Goal: Task Accomplishment & Management: Manage account settings

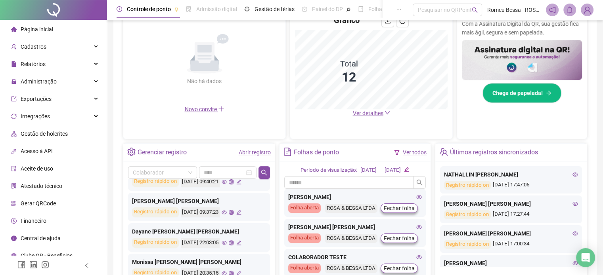
scroll to position [239, 0]
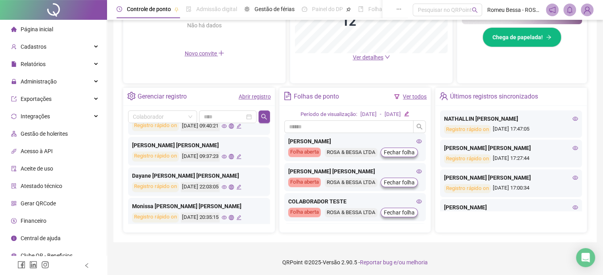
click at [34, 223] on span "Financeiro" at bounding box center [34, 221] width 26 height 6
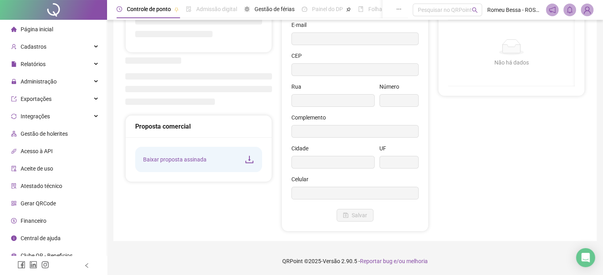
scroll to position [77, 0]
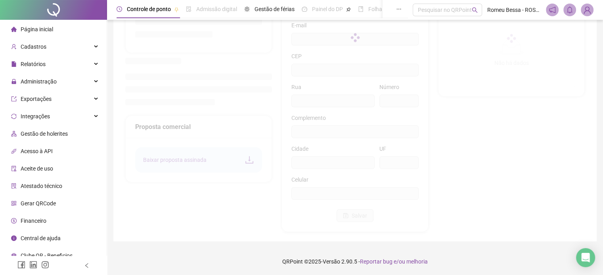
type input "**********"
type input "***"
type input "**********"
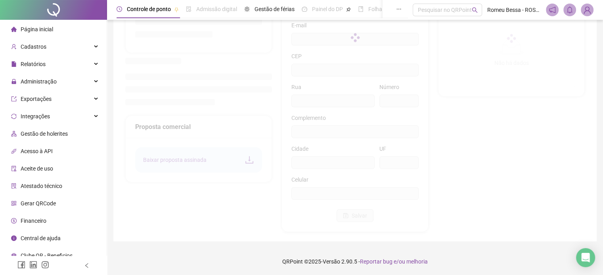
type input "**"
type input "*********"
type input "**********"
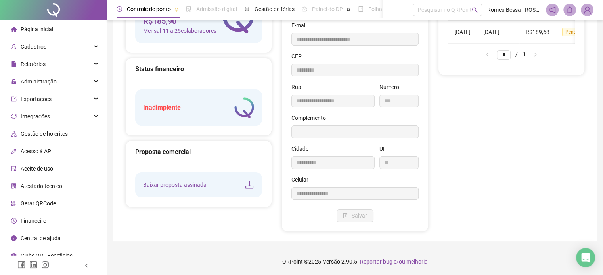
scroll to position [0, 0]
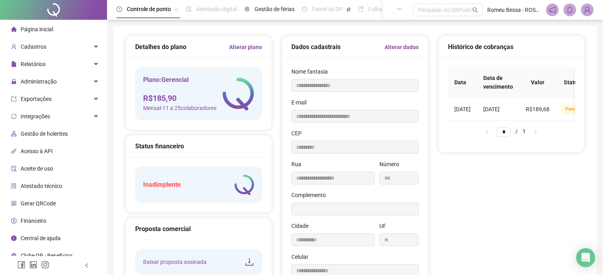
click at [186, 109] on span "Mensal - 11 a 25 colaboradores" at bounding box center [179, 108] width 73 height 9
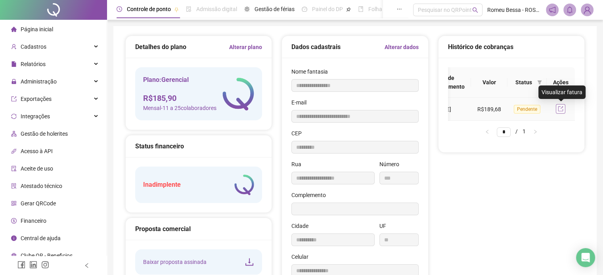
click at [565, 109] on button "button" at bounding box center [561, 109] width 10 height 10
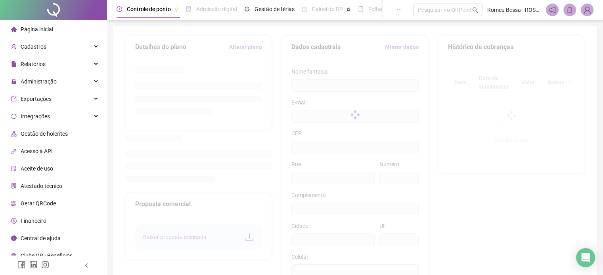
type input "**********"
type input "***"
type input "**********"
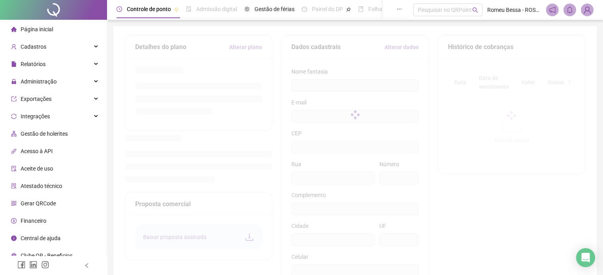
type input "**"
type input "*********"
type input "**********"
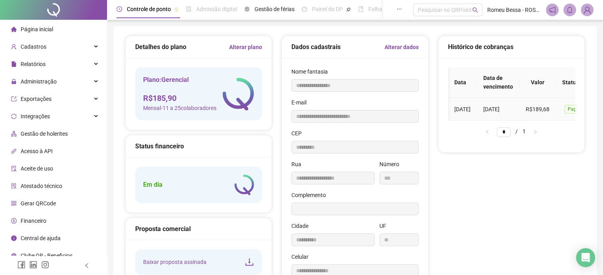
scroll to position [0, 53]
drag, startPoint x: 558, startPoint y: 107, endPoint x: 552, endPoint y: 107, distance: 6.7
click at [552, 107] on td at bounding box center [560, 109] width 28 height 23
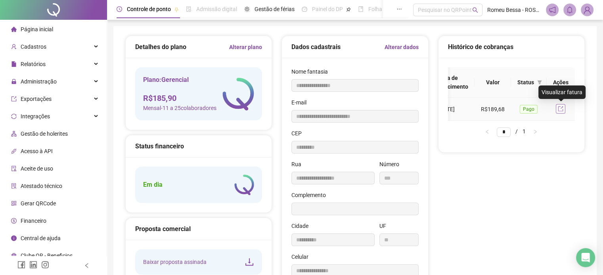
click at [563, 107] on icon "export" at bounding box center [561, 109] width 6 height 6
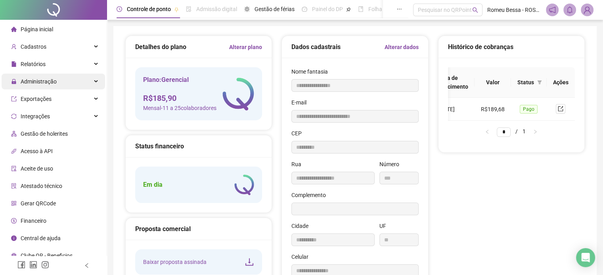
click at [56, 84] on div "Administração" at bounding box center [53, 82] width 103 height 16
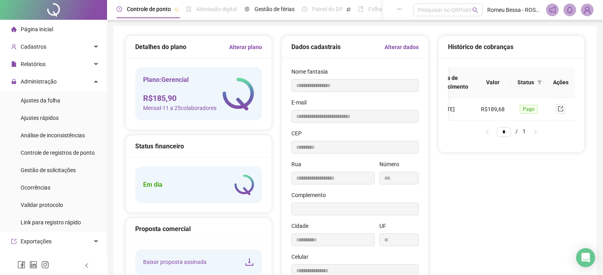
click at [62, 73] on ul "Página inicial Cadastros Relatórios Administração Ajustes da folha Ajustes rápi…" at bounding box center [53, 214] width 107 height 388
click at [63, 64] on div "Relatórios" at bounding box center [53, 64] width 103 height 16
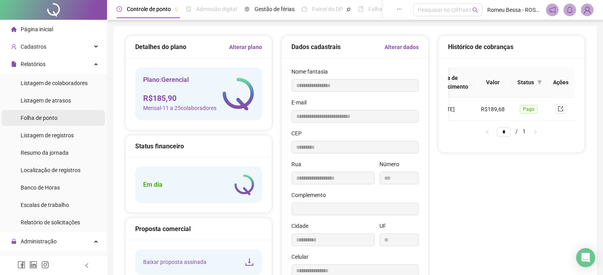
click at [44, 122] on div "Folha de ponto" at bounding box center [39, 118] width 37 height 16
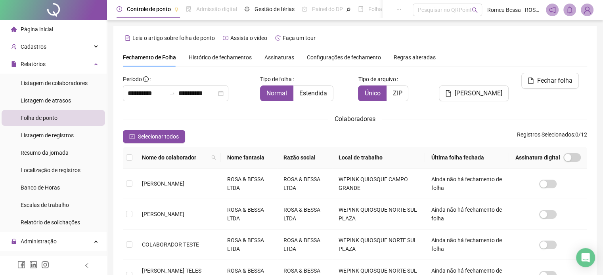
scroll to position [20, 0]
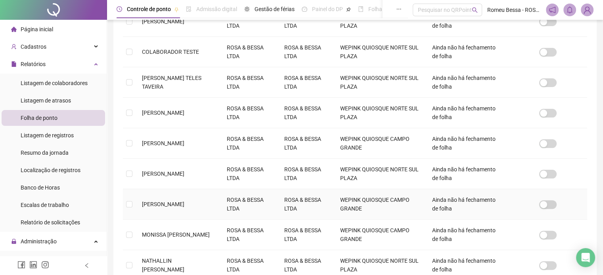
click at [143, 204] on span "[PERSON_NAME]" at bounding box center [163, 204] width 42 height 6
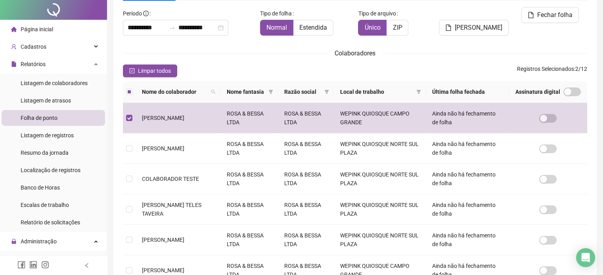
scroll to position [0, 0]
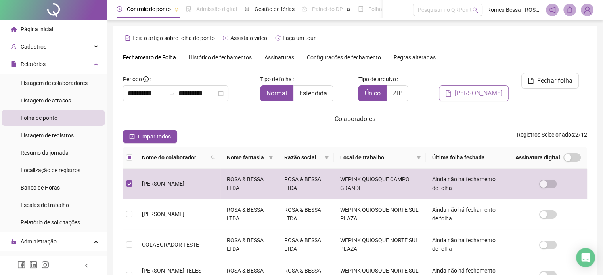
click at [479, 89] on span "[PERSON_NAME]" at bounding box center [478, 94] width 48 height 10
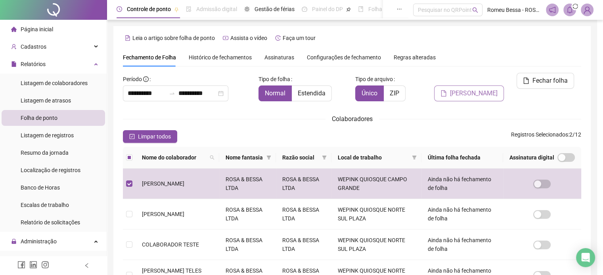
scroll to position [20, 0]
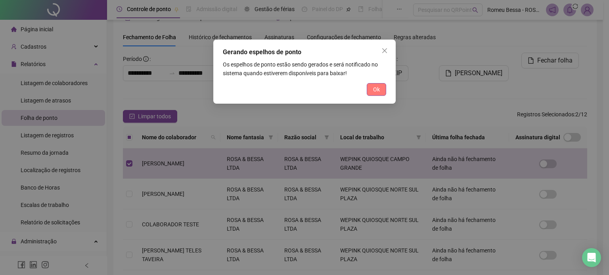
click at [376, 92] on span "Ok" at bounding box center [376, 89] width 7 height 9
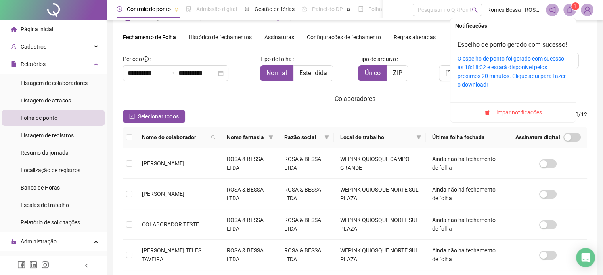
click at [569, 8] on icon "bell" at bounding box center [569, 9] width 7 height 7
click at [491, 73] on link "O espelho de ponto foi gerado com sucesso às 18:18:02 e estará disponível pelos…" at bounding box center [511, 71] width 108 height 32
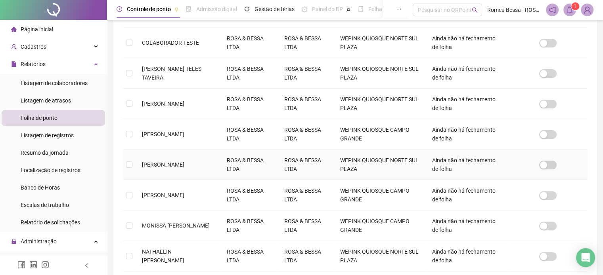
scroll to position [266, 0]
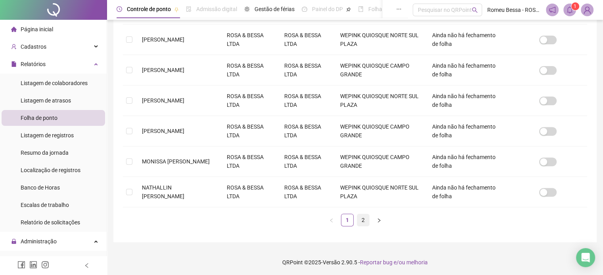
click at [365, 225] on li "2" at bounding box center [363, 220] width 13 height 13
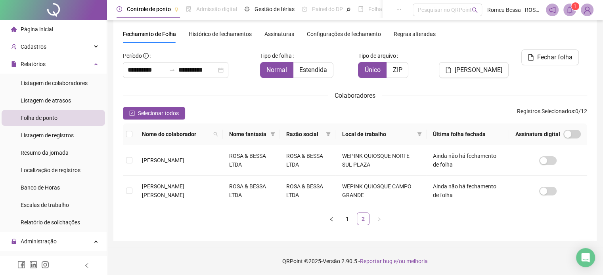
scroll to position [20, 0]
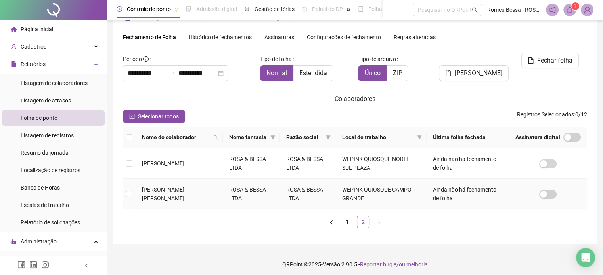
click at [132, 191] on td at bounding box center [129, 194] width 13 height 31
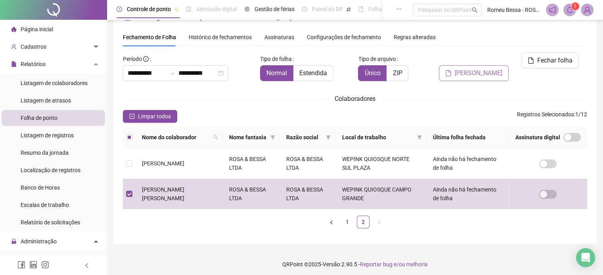
click at [480, 69] on span "[PERSON_NAME]" at bounding box center [478, 74] width 48 height 10
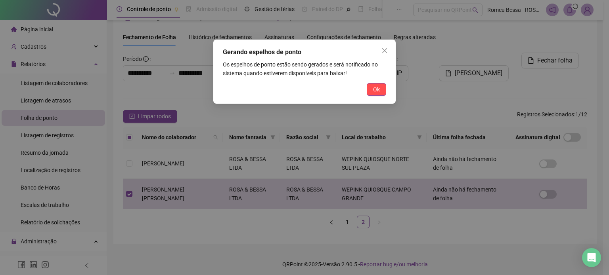
click at [380, 84] on button "Ok" at bounding box center [376, 89] width 19 height 13
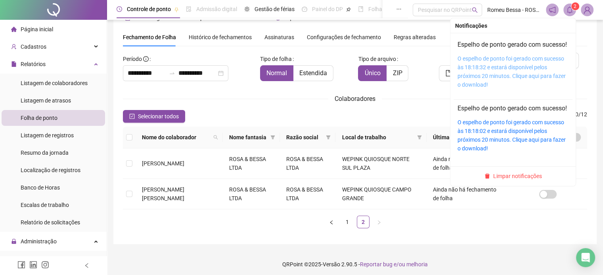
click at [504, 86] on link "O espelho de ponto foi gerado com sucesso às 18:18:32 e estará disponível pelos…" at bounding box center [511, 71] width 108 height 32
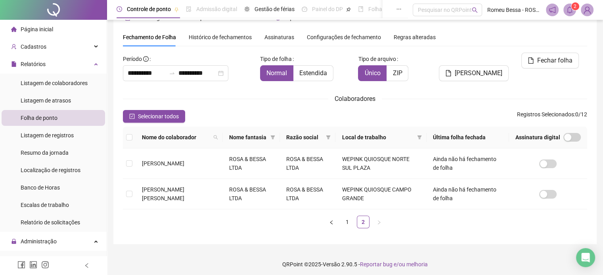
click at [26, 23] on div "Página inicial" at bounding box center [32, 29] width 42 height 16
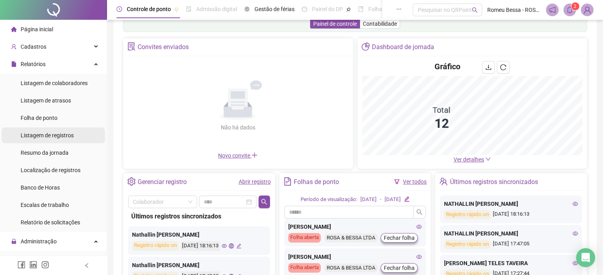
click at [42, 134] on span "Listagem de registros" at bounding box center [47, 135] width 53 height 6
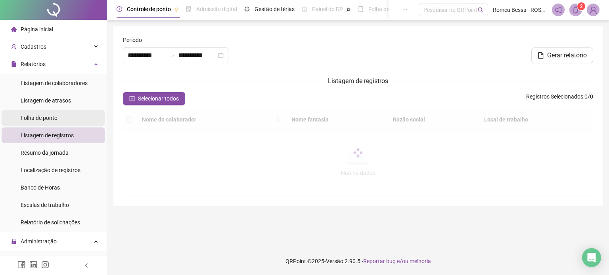
click at [43, 116] on span "Folha de ponto" at bounding box center [39, 118] width 37 height 6
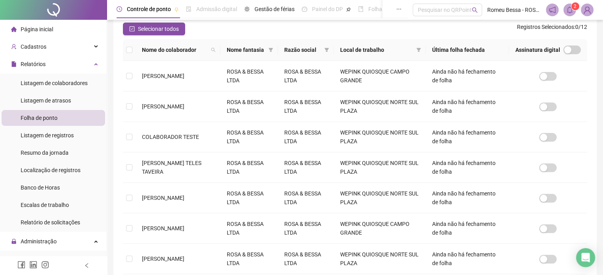
scroll to position [107, 0]
click at [125, 230] on td at bounding box center [129, 229] width 13 height 31
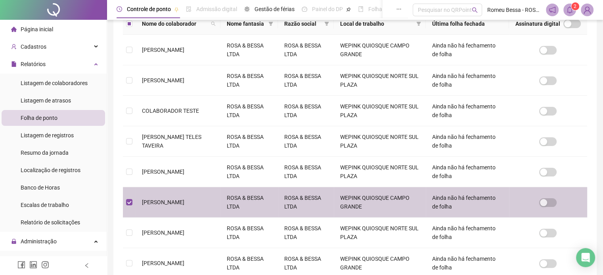
scroll to position [0, 0]
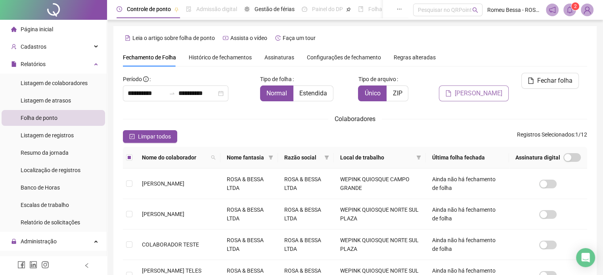
click at [468, 89] on span "[PERSON_NAME]" at bounding box center [478, 94] width 48 height 10
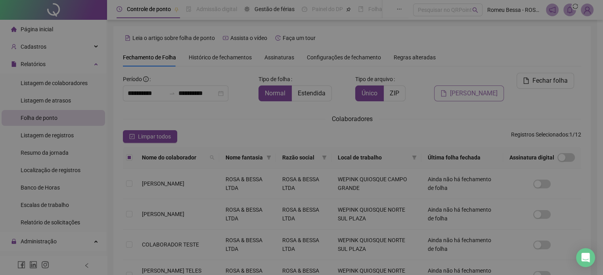
scroll to position [20, 0]
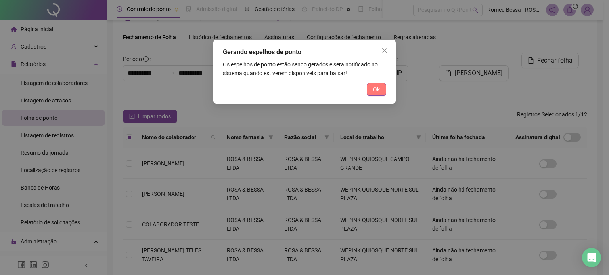
click at [382, 85] on button "Ok" at bounding box center [376, 89] width 19 height 13
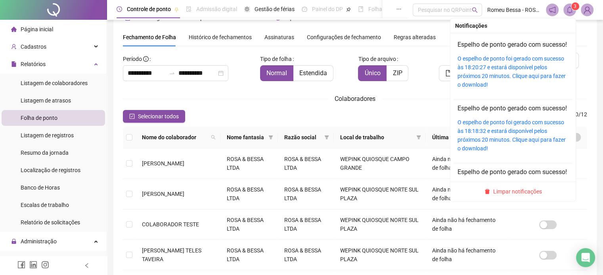
click at [565, 8] on span at bounding box center [569, 10] width 13 height 13
click at [507, 74] on link "O espelho de ponto foi gerado com sucesso às 18:20:27 e estará disponível pelos…" at bounding box center [511, 71] width 108 height 32
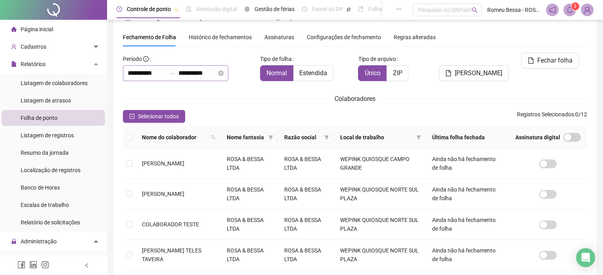
drag, startPoint x: 242, startPoint y: 74, endPoint x: 227, endPoint y: 75, distance: 15.1
click at [227, 75] on div "**********" at bounding box center [175, 73] width 105 height 16
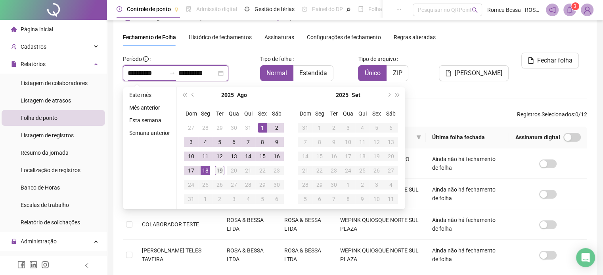
type input "**********"
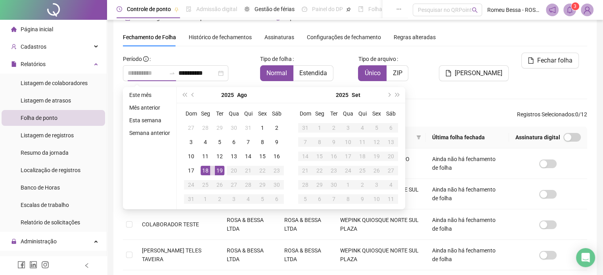
click at [221, 174] on div "19" at bounding box center [220, 171] width 10 height 10
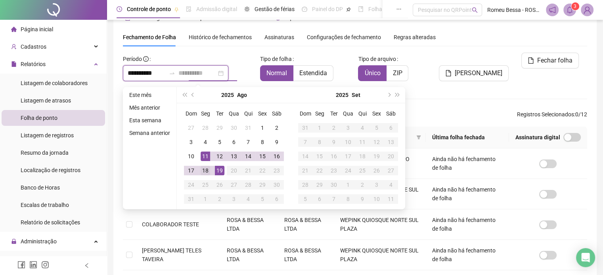
type input "**********"
click at [206, 171] on div "18" at bounding box center [205, 171] width 10 height 10
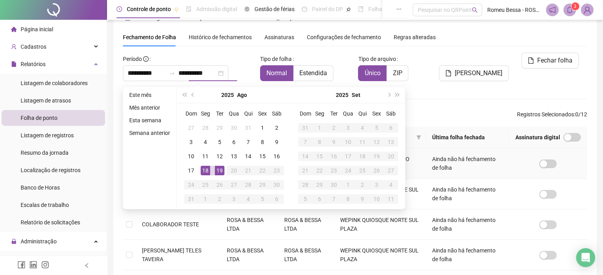
type input "**********"
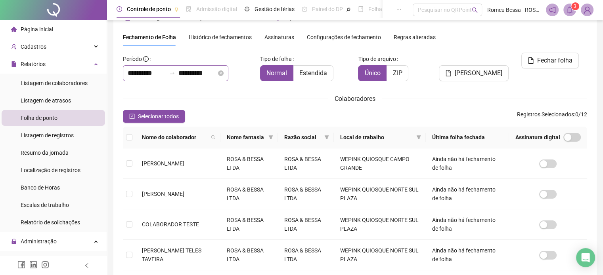
click at [175, 74] on icon "swap-right" at bounding box center [172, 73] width 6 height 6
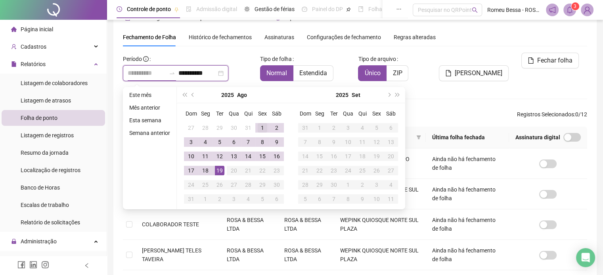
type input "**********"
click at [258, 126] on div "1" at bounding box center [263, 128] width 10 height 10
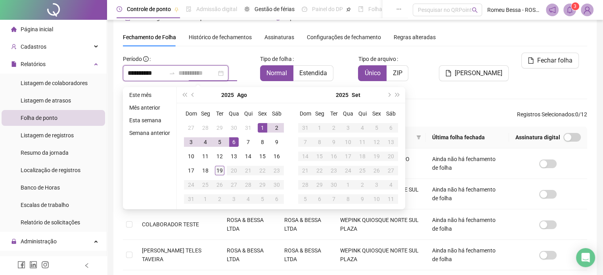
type input "**********"
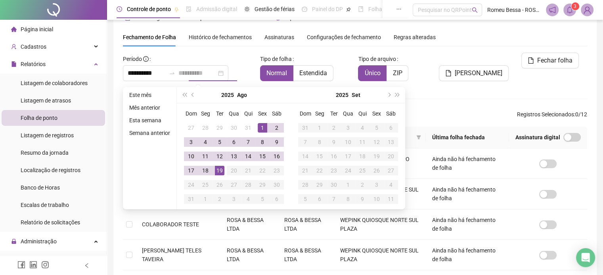
click at [216, 172] on div "19" at bounding box center [220, 171] width 10 height 10
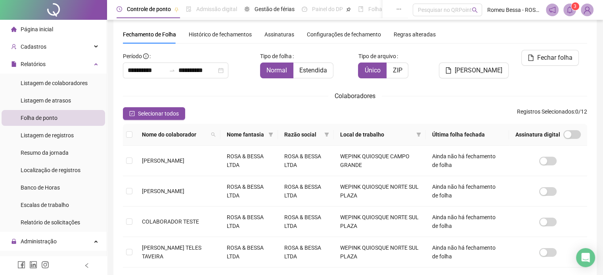
scroll to position [22, 0]
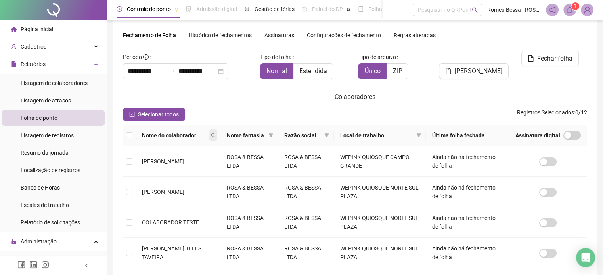
click at [215, 134] on icon "search" at bounding box center [213, 136] width 4 height 4
click at [192, 152] on input "text" at bounding box center [188, 149] width 74 height 13
type input "*"
click at [228, 99] on div "Colaboradores" at bounding box center [355, 97] width 464 height 10
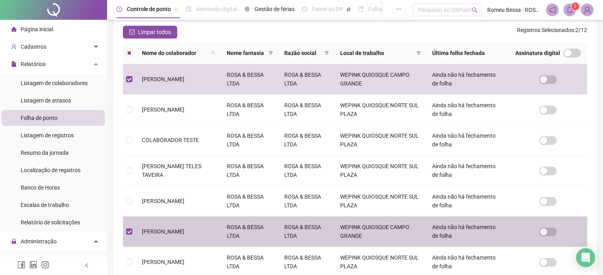
scroll to position [208, 0]
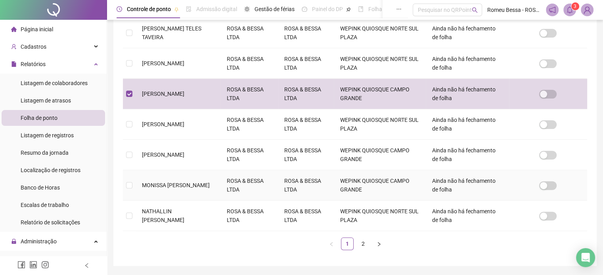
click at [133, 185] on td at bounding box center [129, 185] width 13 height 31
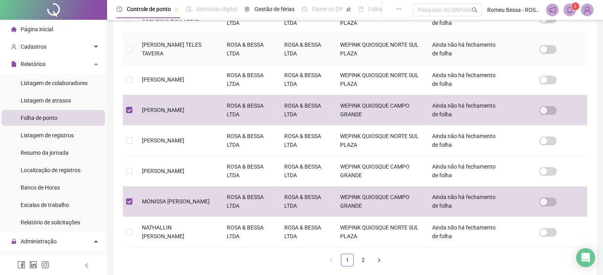
scroll to position [258, 0]
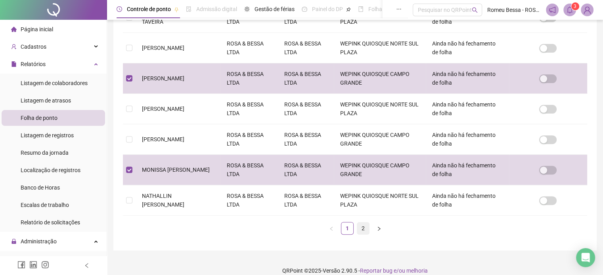
click at [363, 225] on link "2" at bounding box center [363, 229] width 12 height 12
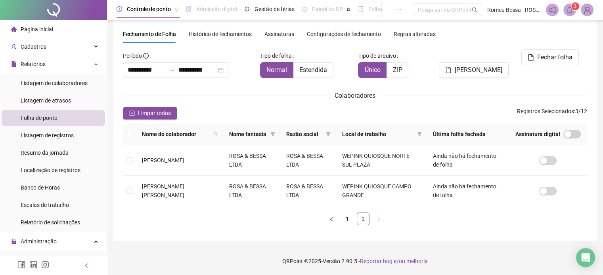
scroll to position [20, 0]
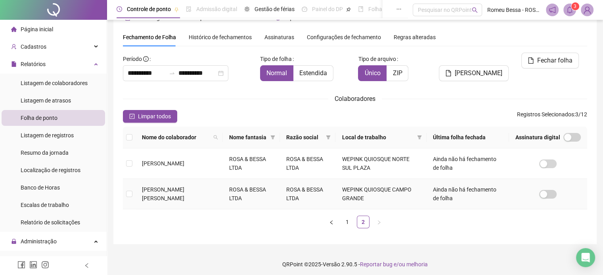
click at [135, 196] on td at bounding box center [129, 194] width 13 height 31
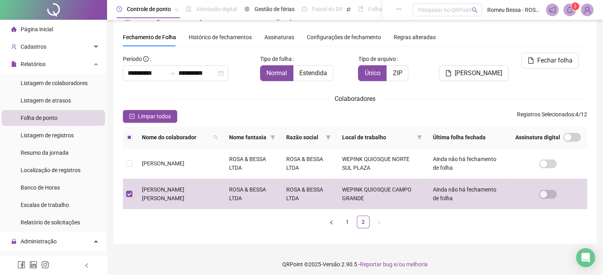
click at [360, 231] on div "Nome do colaborador Nome fantasia Razão social Local de trabalho Última folha f…" at bounding box center [355, 181] width 464 height 108
click at [470, 69] on span "[PERSON_NAME]" at bounding box center [478, 74] width 48 height 10
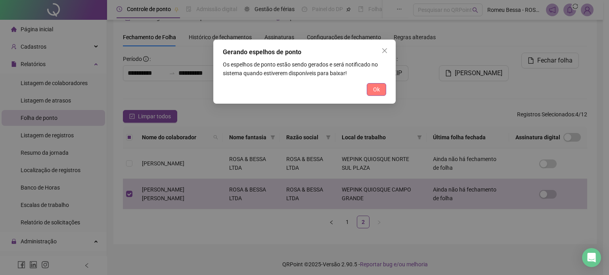
click at [372, 88] on button "Ok" at bounding box center [376, 89] width 19 height 13
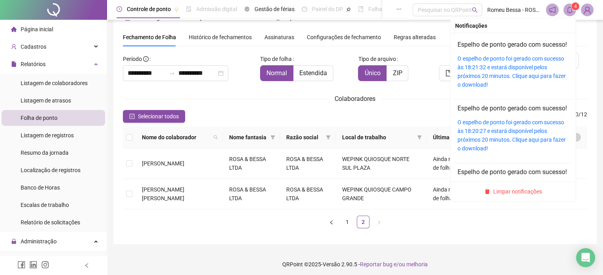
click at [575, 8] on span "4" at bounding box center [574, 7] width 3 height 6
click at [510, 67] on link "O espelho de ponto foi gerado com sucesso às 18:21:32 e estará disponível pelos…" at bounding box center [511, 71] width 108 height 32
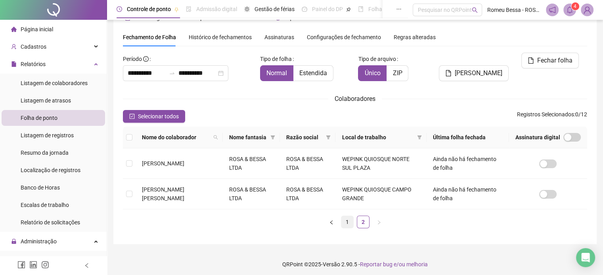
click at [350, 221] on link "1" at bounding box center [347, 222] width 12 height 12
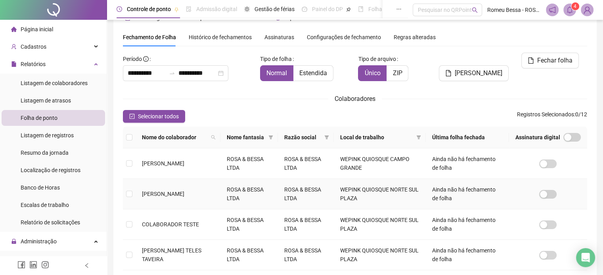
click at [134, 191] on td at bounding box center [129, 194] width 13 height 31
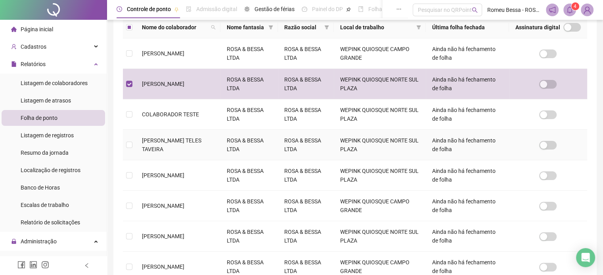
click at [134, 151] on td at bounding box center [129, 145] width 13 height 31
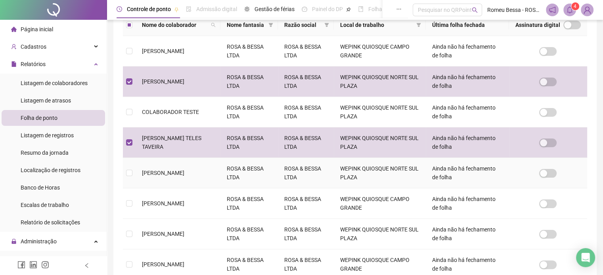
click at [155, 164] on td "[PERSON_NAME]" at bounding box center [178, 173] width 85 height 31
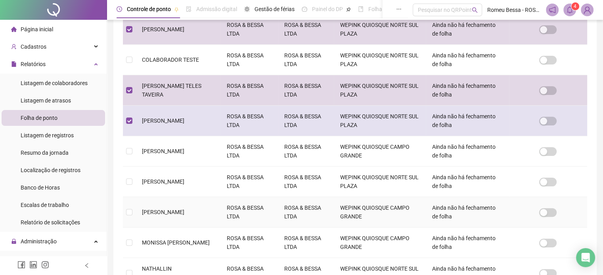
scroll to position [187, 0]
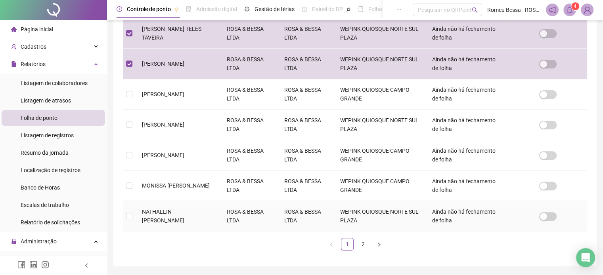
click at [168, 221] on td "NATHALLIN [PERSON_NAME]" at bounding box center [178, 216] width 85 height 31
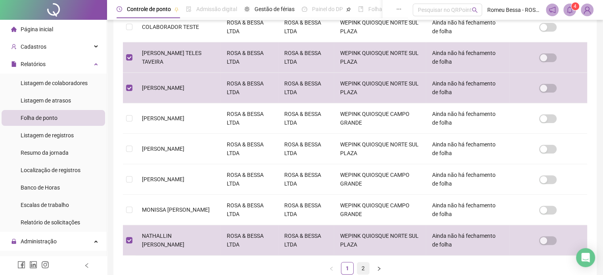
click at [369, 266] on li "2" at bounding box center [363, 268] width 13 height 13
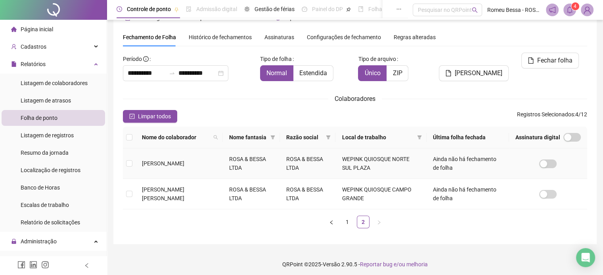
click at [170, 160] on span "[PERSON_NAME]" at bounding box center [163, 163] width 42 height 6
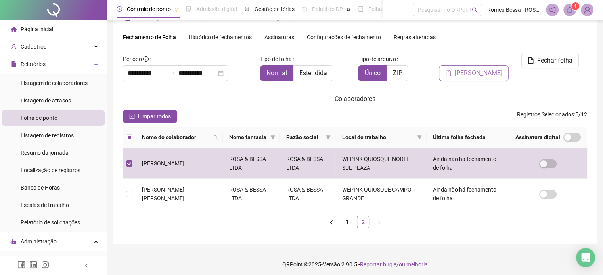
click at [472, 65] on button "[PERSON_NAME]" at bounding box center [474, 73] width 70 height 16
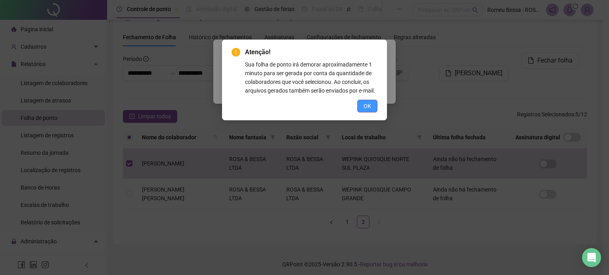
click at [368, 109] on span "OK" at bounding box center [367, 106] width 8 height 9
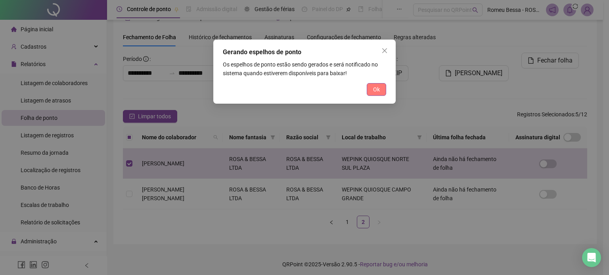
click at [376, 89] on span "Ok" at bounding box center [376, 89] width 7 height 9
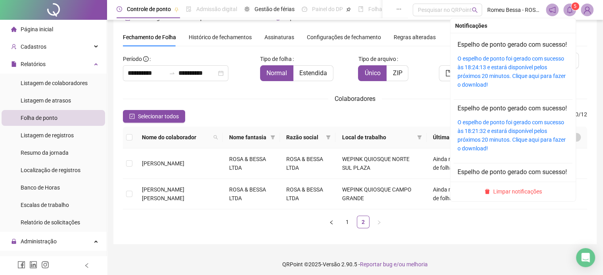
click at [511, 50] on h4 "Espelho de ponto gerado com sucesso!" at bounding box center [512, 45] width 111 height 10
click at [487, 78] on link "O espelho de ponto foi gerado com sucesso às 18:24:13 e estará disponível pelos…" at bounding box center [511, 71] width 108 height 32
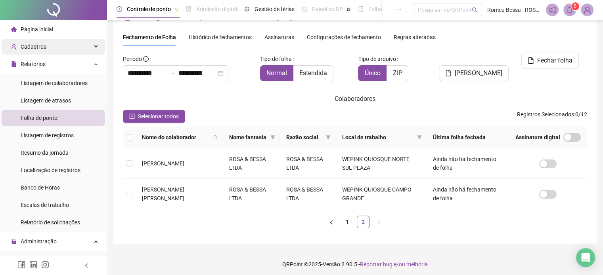
click at [32, 41] on span "Cadastros" at bounding box center [28, 47] width 35 height 16
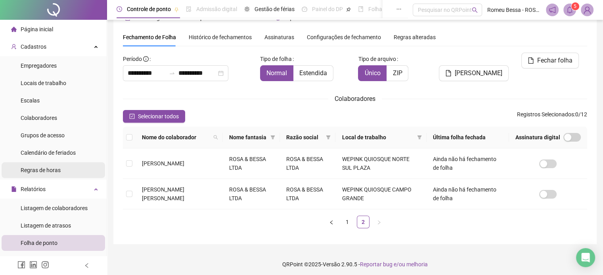
click at [41, 168] on span "Regras de horas" at bounding box center [41, 170] width 40 height 6
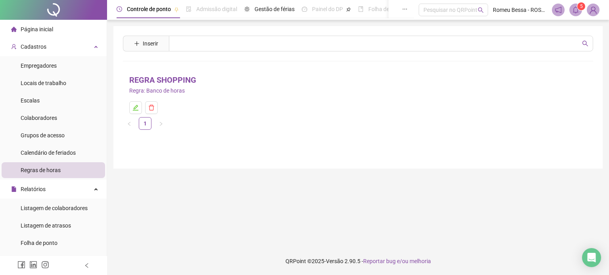
click at [123, 111] on li "REGRA SHOPPING Regra: Banco de horas" at bounding box center [358, 94] width 470 height 46
click at [141, 108] on button "button" at bounding box center [135, 107] width 13 height 13
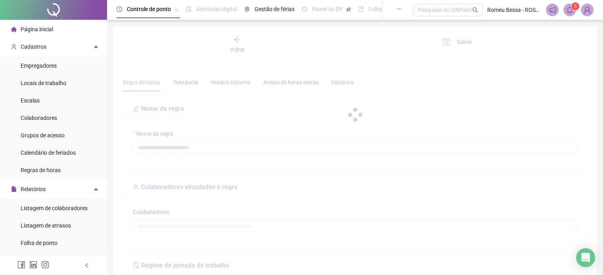
type input "**********"
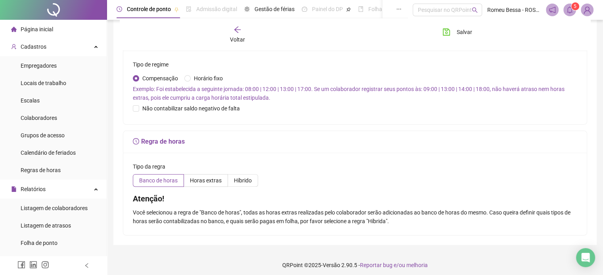
scroll to position [251, 0]
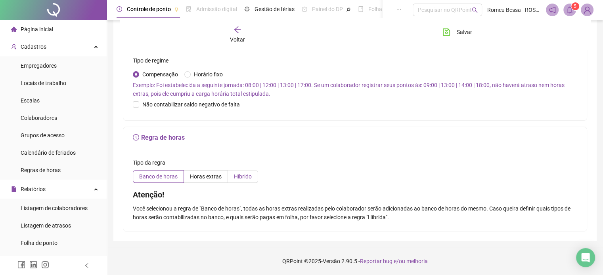
click at [237, 180] on span "Híbrido" at bounding box center [243, 177] width 18 height 6
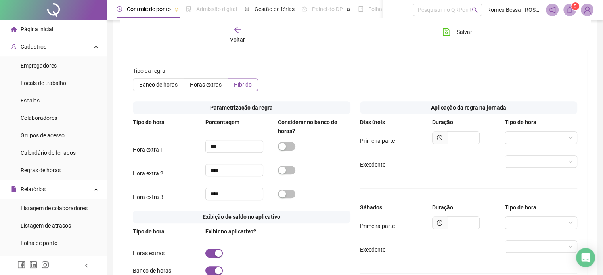
scroll to position [335, 0]
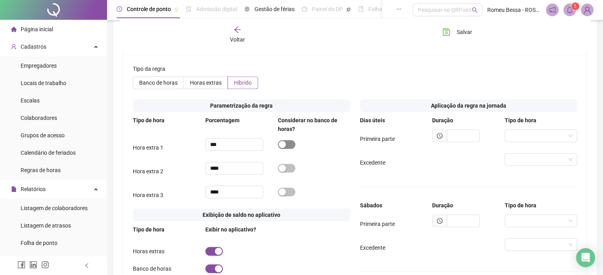
click at [288, 149] on span "button" at bounding box center [286, 144] width 17 height 9
click at [286, 173] on span "button" at bounding box center [286, 168] width 17 height 9
click at [282, 196] on div "button" at bounding box center [282, 192] width 7 height 7
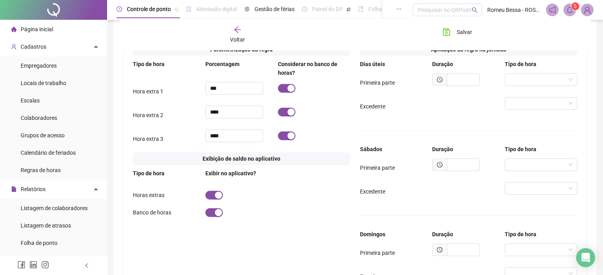
scroll to position [392, 0]
click at [553, 83] on input "search" at bounding box center [537, 79] width 56 height 12
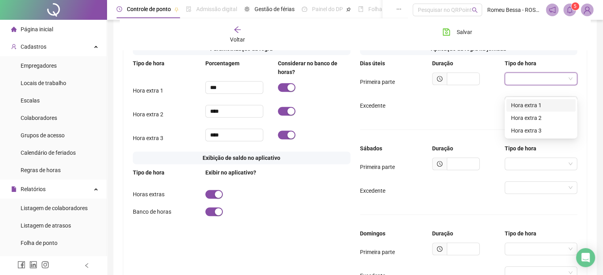
click at [537, 85] on input "search" at bounding box center [537, 79] width 56 height 12
click at [433, 115] on div "Excedente" at bounding box center [469, 105] width 218 height 19
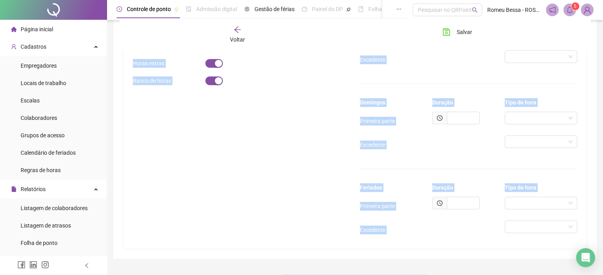
scroll to position [542, 0]
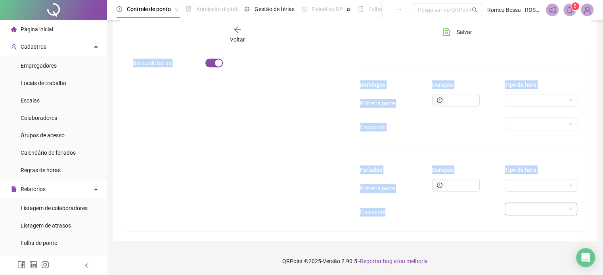
drag, startPoint x: 206, startPoint y: 128, endPoint x: 574, endPoint y: 216, distance: 378.5
click at [582, 215] on div "Tipo da regra Banco de horas Horas extras Híbrido Parametrização da regra Tipo …" at bounding box center [354, 40] width 463 height 382
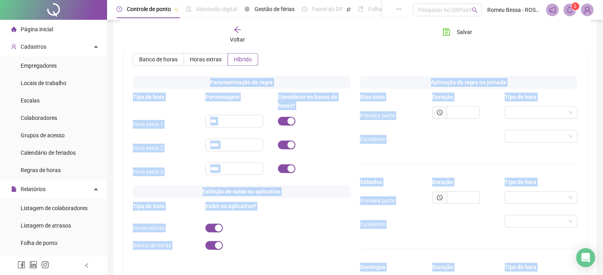
scroll to position [363, 0]
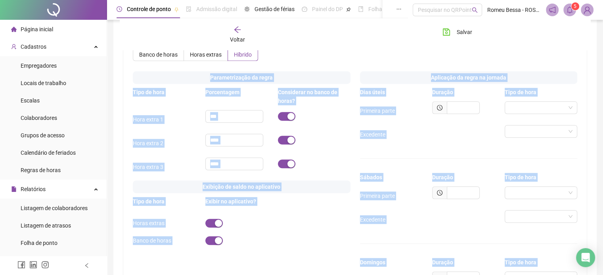
click at [413, 73] on div "Tipo da regra Banco de horas Horas extras Híbrido Parametrização da regra Tipo …" at bounding box center [354, 218] width 463 height 382
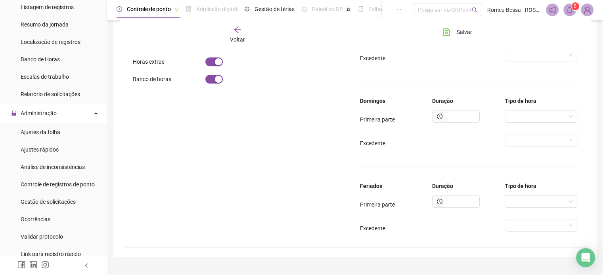
scroll to position [418, 0]
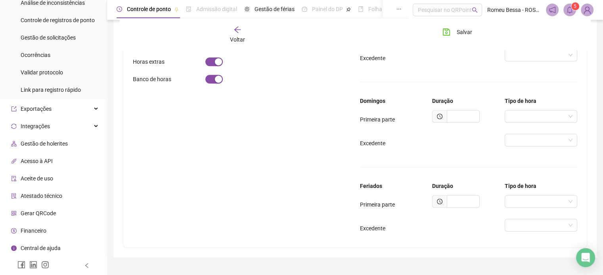
click at [47, 243] on div "Central de ajuda" at bounding box center [36, 249] width 50 height 16
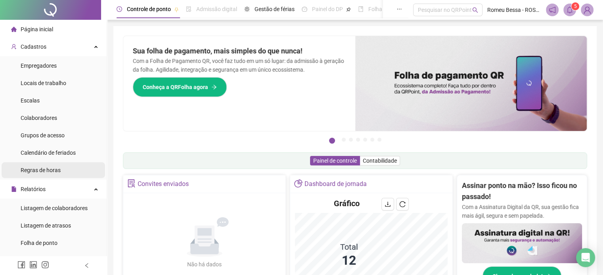
click at [48, 174] on span "Regras de horas" at bounding box center [41, 170] width 40 height 6
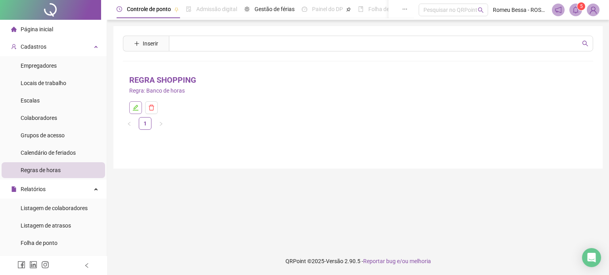
click at [139, 112] on button "button" at bounding box center [135, 107] width 13 height 13
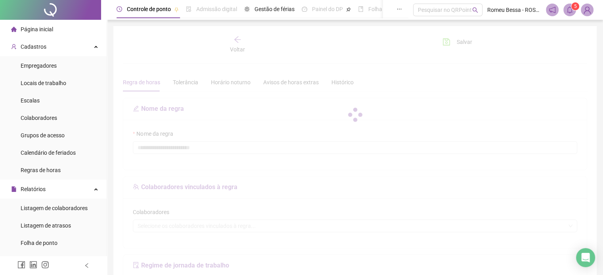
type input "**********"
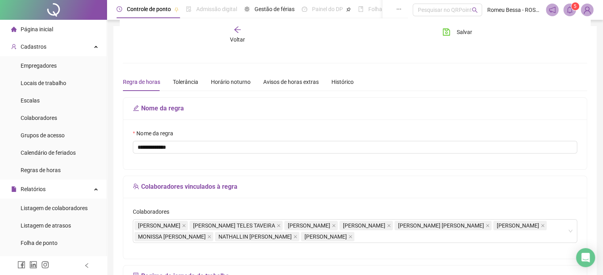
scroll to position [251, 0]
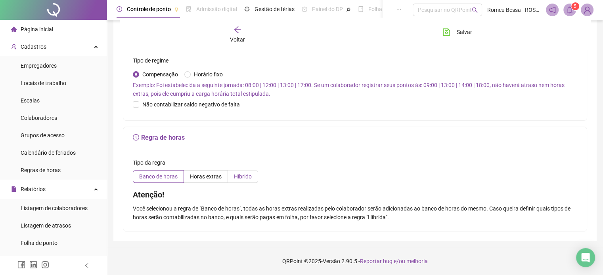
click at [246, 179] on span "Híbrido" at bounding box center [243, 177] width 18 height 6
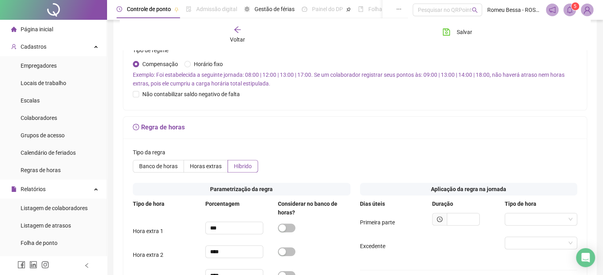
drag, startPoint x: 192, startPoint y: 142, endPoint x: 188, endPoint y: 139, distance: 4.8
click at [188, 132] on h5 "Regra de horas" at bounding box center [355, 128] width 444 height 10
click at [189, 132] on h5 "Regra de horas" at bounding box center [355, 128] width 444 height 10
drag, startPoint x: 189, startPoint y: 137, endPoint x: 184, endPoint y: 138, distance: 5.2
click at [184, 132] on h5 "Regra de horas" at bounding box center [355, 128] width 444 height 10
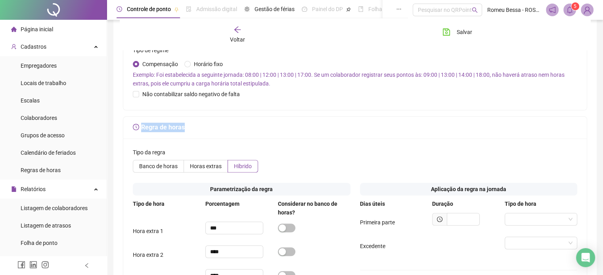
copy h5 "Regra de horas"
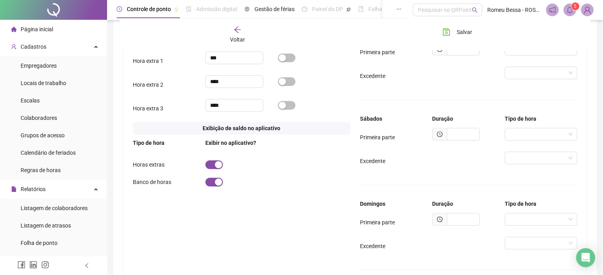
scroll to position [422, 0]
click at [542, 140] on input "search" at bounding box center [537, 134] width 56 height 12
drag, startPoint x: 498, startPoint y: 138, endPoint x: 486, endPoint y: 138, distance: 11.9
click at [486, 138] on div at bounding box center [468, 134] width 73 height 13
click at [507, 163] on div at bounding box center [540, 157] width 73 height 13
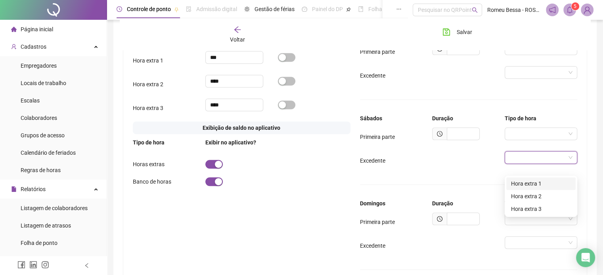
click at [466, 168] on div "Excedente" at bounding box center [469, 160] width 218 height 19
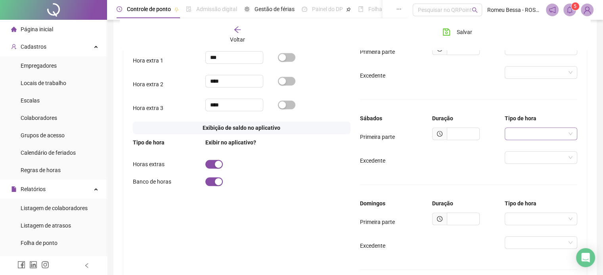
click at [514, 140] on input "search" at bounding box center [537, 134] width 56 height 12
click at [480, 123] on div "Duração" at bounding box center [468, 118] width 73 height 9
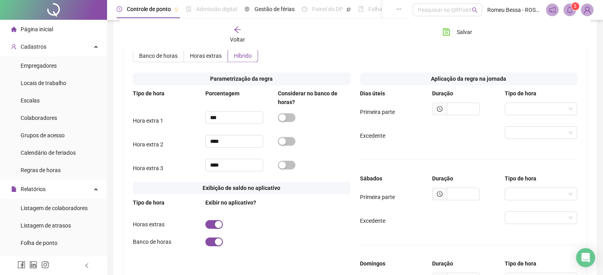
scroll to position [363, 0]
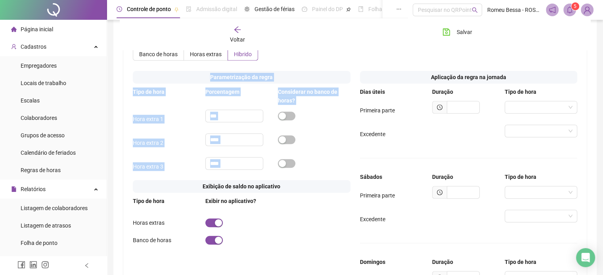
drag, startPoint x: 130, startPoint y: 82, endPoint x: 323, endPoint y: 179, distance: 216.7
click at [323, 179] on div "Parametrização da regra Tipo de hora Porcentagem Considerar no banco de horas? …" at bounding box center [241, 233] width 227 height 332
copy div "Parametrização da regra Tipo de hora Porcentagem Considerar no banco de horas? …"
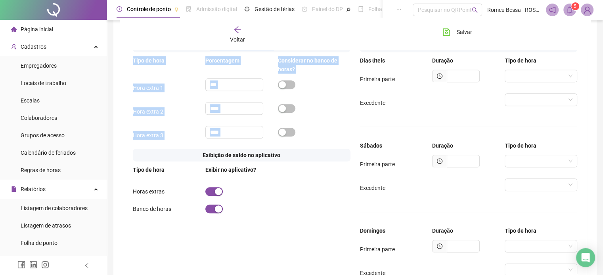
scroll to position [473, 0]
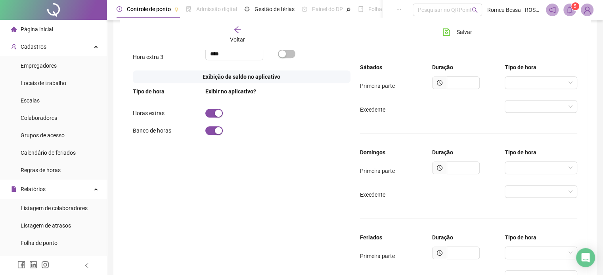
click at [303, 177] on div "Parametrização da regra Tipo de hora Porcentagem Considerar no banco de horas? …" at bounding box center [241, 123] width 227 height 332
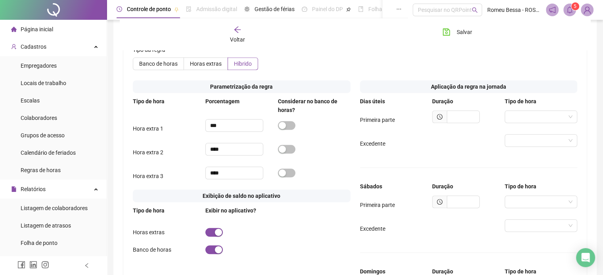
scroll to position [320, 0]
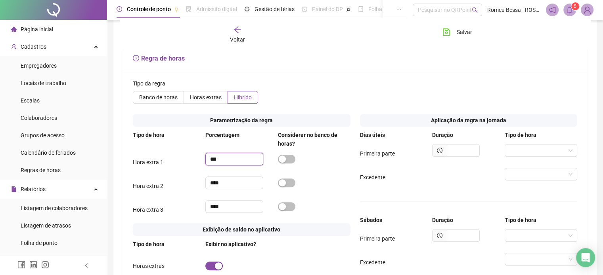
drag, startPoint x: 238, startPoint y: 174, endPoint x: 149, endPoint y: 160, distance: 90.3
click at [149, 160] on div "Tipo de hora Porcentagem Considerar no banco de horas? Hora extra 1 *** Hora ex…" at bounding box center [242, 175] width 218 height 89
type input "***"
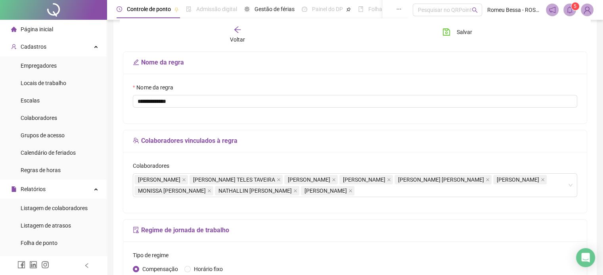
scroll to position [0, 0]
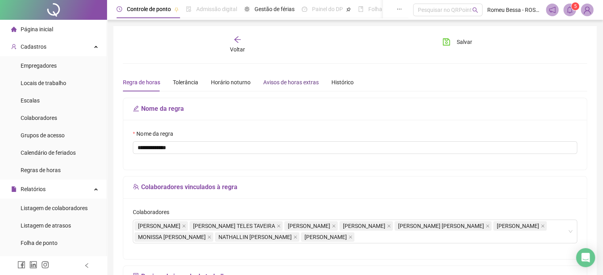
click at [292, 83] on div "Avisos de horas extras" at bounding box center [290, 82] width 55 height 9
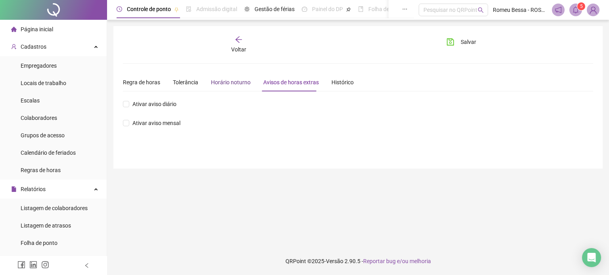
click at [231, 83] on div "Horário noturno" at bounding box center [231, 82] width 40 height 9
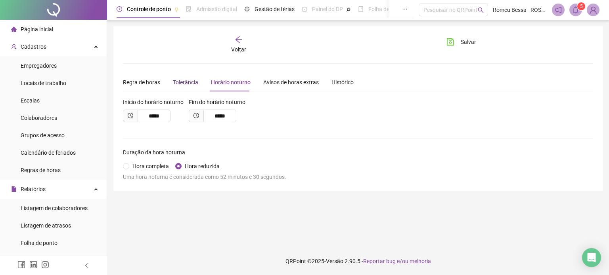
click at [186, 82] on div "Tolerância" at bounding box center [185, 82] width 25 height 9
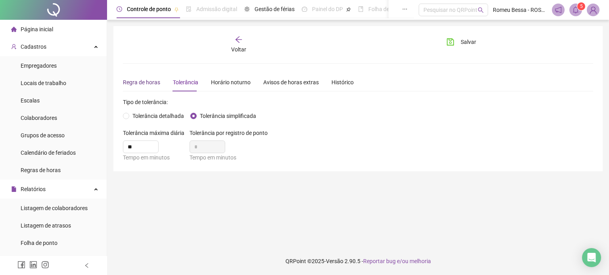
click at [141, 83] on div "Regra de horas" at bounding box center [141, 82] width 37 height 9
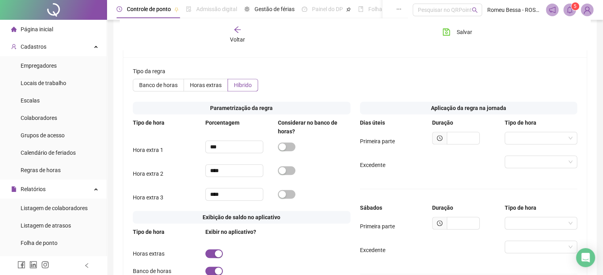
scroll to position [328, 0]
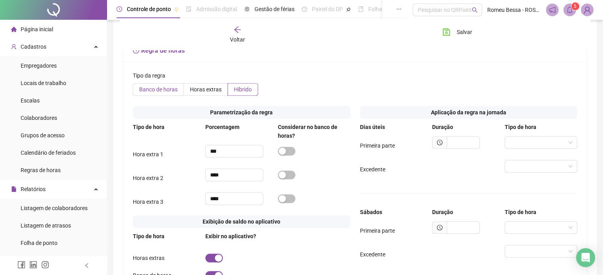
click at [149, 93] on span "Banco de horas" at bounding box center [158, 89] width 38 height 6
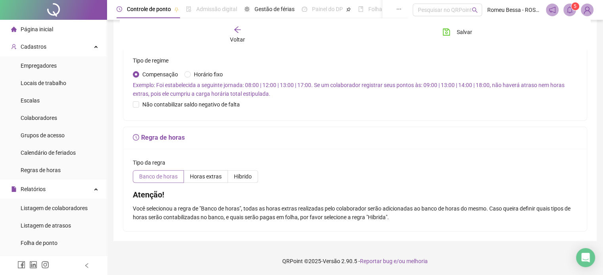
scroll to position [251, 0]
drag, startPoint x: 314, startPoint y: 160, endPoint x: 279, endPoint y: 152, distance: 35.8
click at [279, 152] on div "Tipo da regra Banco de horas Horas extras Híbrido Atenção! Você selecionou a re…" at bounding box center [354, 190] width 463 height 82
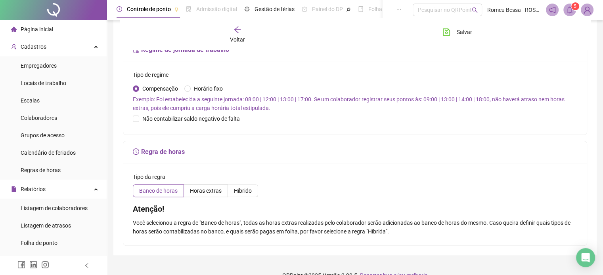
scroll to position [227, 0]
click at [45, 31] on span "Página inicial" at bounding box center [37, 29] width 32 height 6
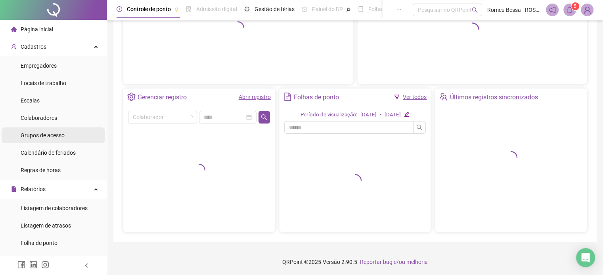
scroll to position [106, 0]
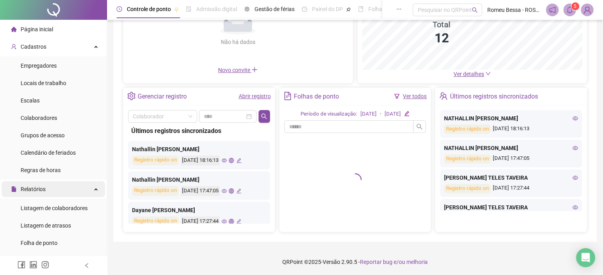
click at [48, 189] on div "Relatórios" at bounding box center [53, 189] width 103 height 16
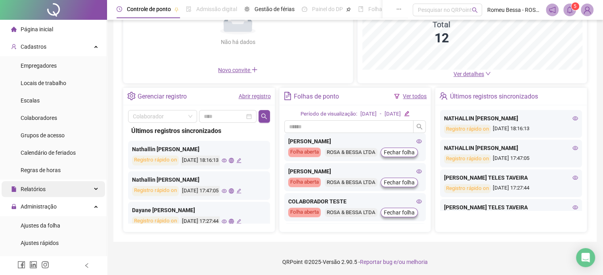
click at [46, 189] on div "Relatórios" at bounding box center [53, 189] width 103 height 16
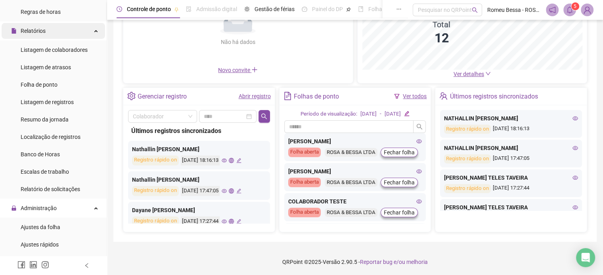
scroll to position [158, 0]
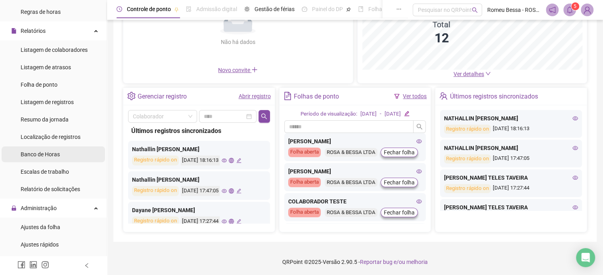
click at [43, 152] on span "Banco de Horas" at bounding box center [40, 154] width 39 height 6
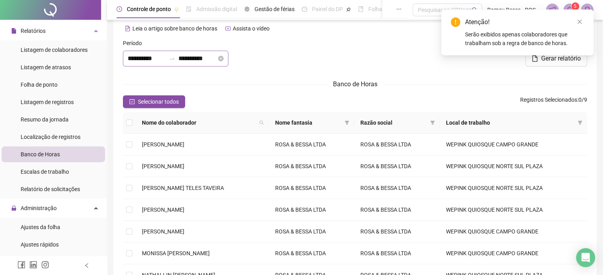
scroll to position [10, 0]
click at [209, 55] on input "**********" at bounding box center [197, 59] width 38 height 10
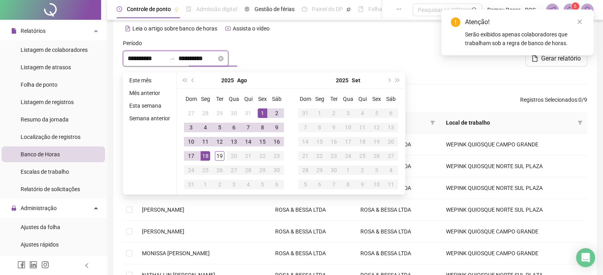
click at [216, 57] on input "**********" at bounding box center [197, 59] width 38 height 10
type input "**********"
click at [219, 158] on div "19" at bounding box center [220, 156] width 10 height 10
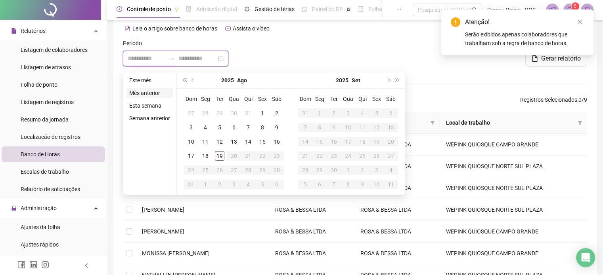
type input "**********"
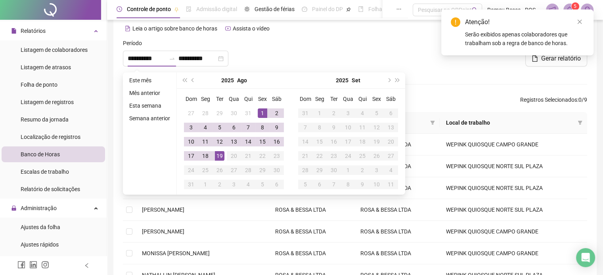
click at [259, 55] on div "**********" at bounding box center [198, 59] width 151 height 16
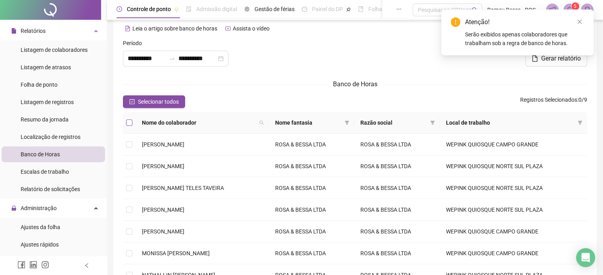
click at [130, 126] on label at bounding box center [129, 122] width 6 height 9
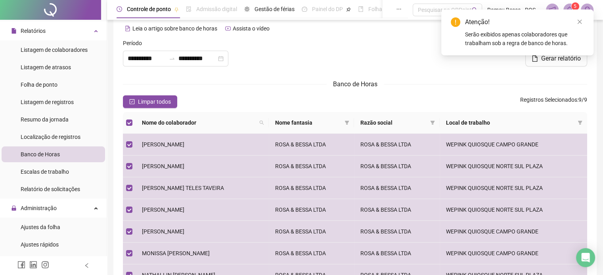
scroll to position [0, 0]
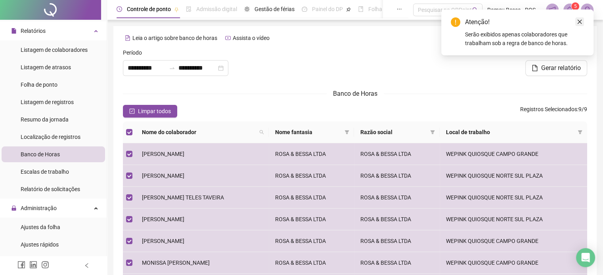
click at [579, 23] on icon "close" at bounding box center [580, 22] width 6 height 6
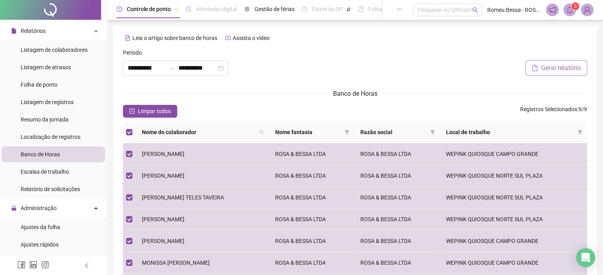
drag, startPoint x: 545, startPoint y: 71, endPoint x: 540, endPoint y: 71, distance: 5.6
click at [541, 71] on span "Gerar relatório" at bounding box center [561, 68] width 40 height 10
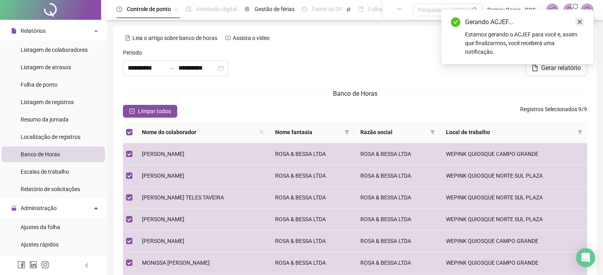
click at [580, 21] on icon "close" at bounding box center [580, 22] width 6 height 6
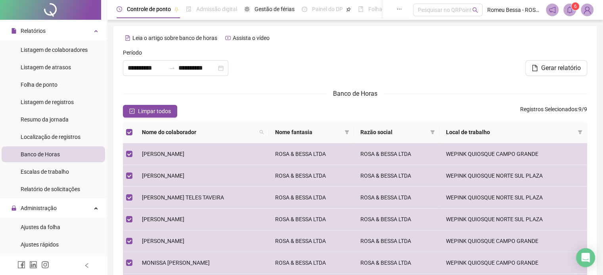
click at [506, 79] on div "Gerar relatório" at bounding box center [511, 65] width 157 height 34
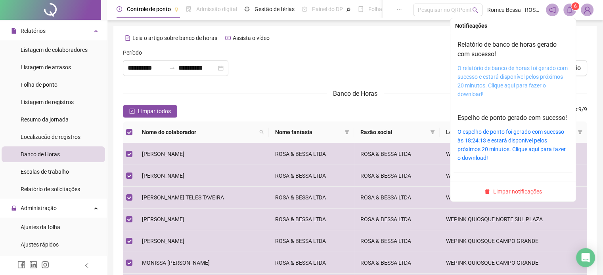
click at [517, 74] on link "O relatório de banco de horas foi gerado com sucesso e estará disponível pelos …" at bounding box center [512, 81] width 110 height 32
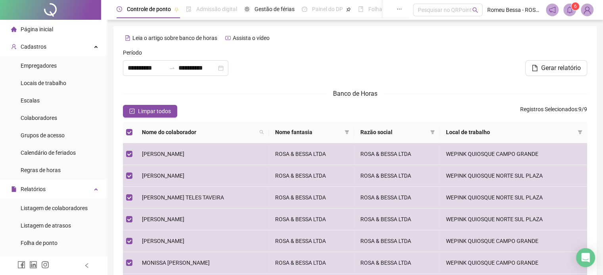
click at [57, 35] on li "Página inicial" at bounding box center [53, 29] width 103 height 16
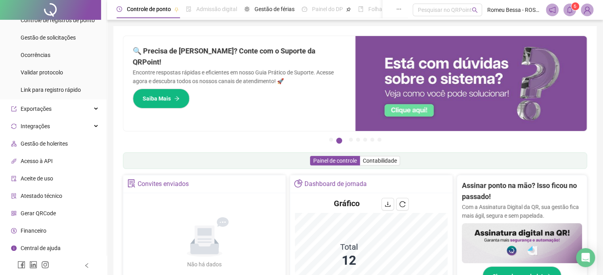
scroll to position [217, 0]
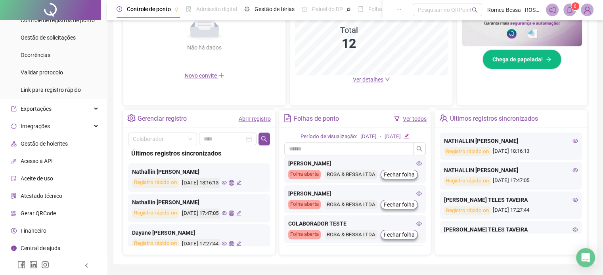
drag, startPoint x: 34, startPoint y: 222, endPoint x: 31, endPoint y: 227, distance: 6.0
click at [31, 228] on span "Financeiro" at bounding box center [34, 231] width 26 height 6
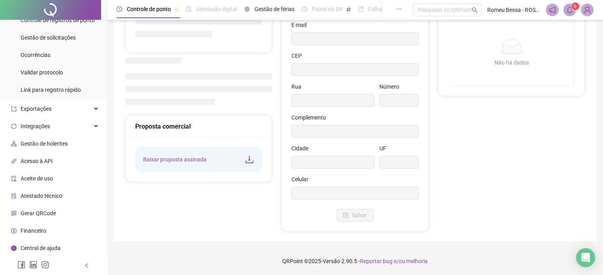
scroll to position [77, 0]
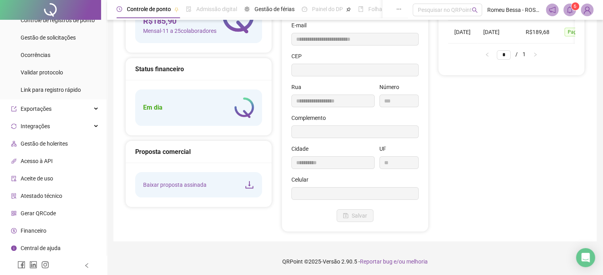
type input "**********"
type input "***"
type input "**********"
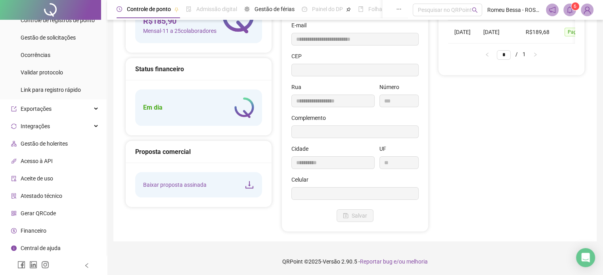
type input "**"
type input "*********"
type input "**********"
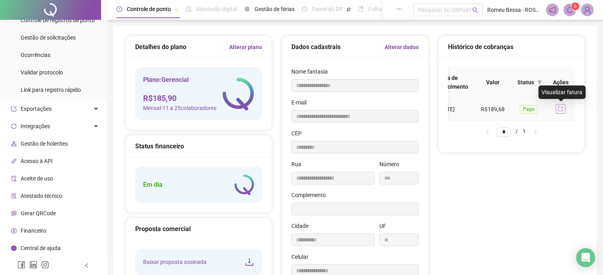
scroll to position [0, 53]
click at [559, 109] on icon "export" at bounding box center [561, 109] width 6 height 6
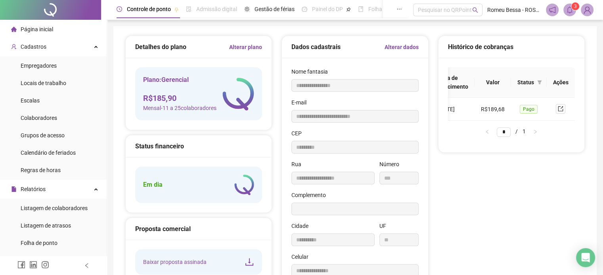
click at [38, 25] on div "Página inicial" at bounding box center [32, 29] width 42 height 16
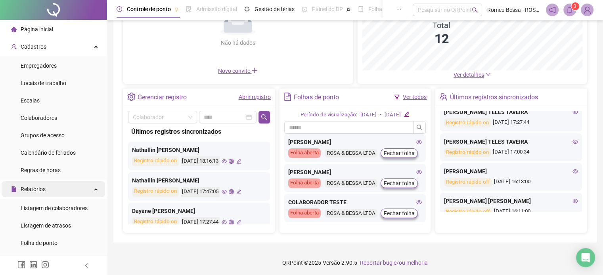
click at [36, 186] on span "Relatórios" at bounding box center [33, 189] width 25 height 6
click at [40, 190] on span "Relatórios" at bounding box center [33, 189] width 25 height 6
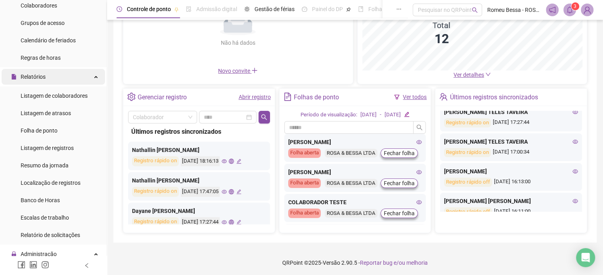
scroll to position [133, 0]
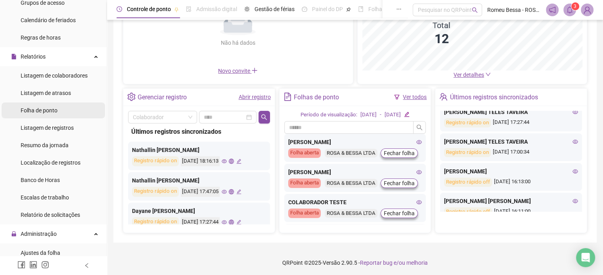
click at [41, 108] on span "Folha de ponto" at bounding box center [39, 110] width 37 height 6
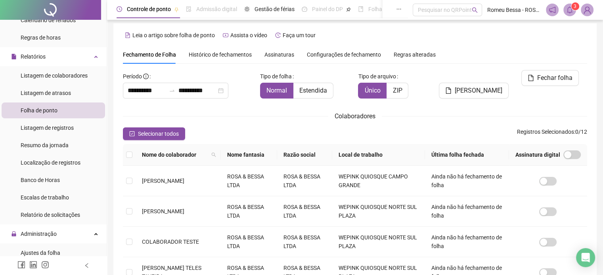
scroll to position [20, 0]
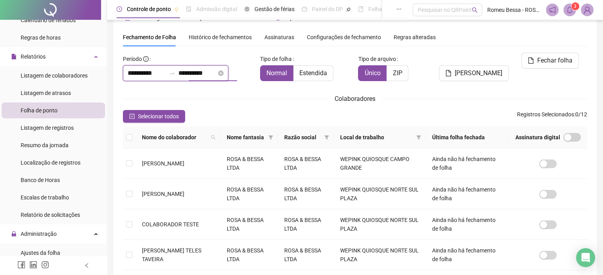
click at [216, 73] on input "**********" at bounding box center [197, 74] width 38 height 10
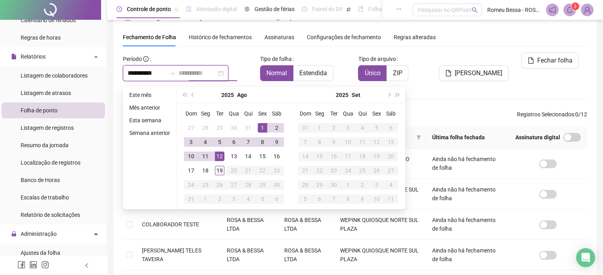
type input "**********"
click at [219, 169] on div "19" at bounding box center [220, 171] width 10 height 10
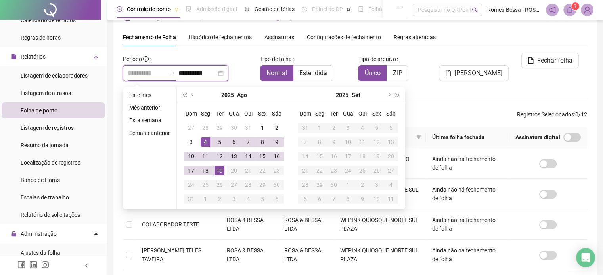
type input "**********"
click at [437, 122] on div "Selecionar todos Registros Selecionados : 0 / 12" at bounding box center [355, 116] width 464 height 13
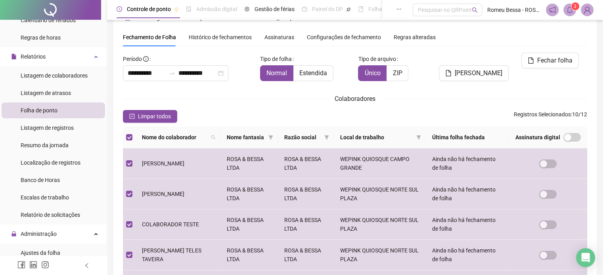
scroll to position [0, 0]
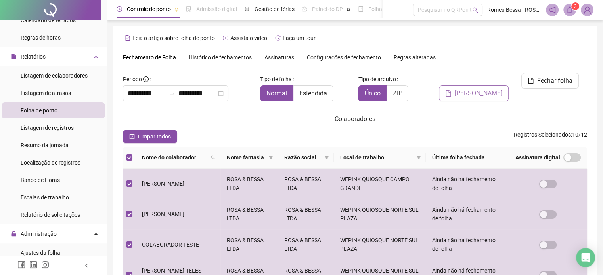
click at [476, 73] on div "**********" at bounding box center [355, 273] width 464 height 451
click at [472, 89] on span "[PERSON_NAME]" at bounding box center [478, 94] width 48 height 10
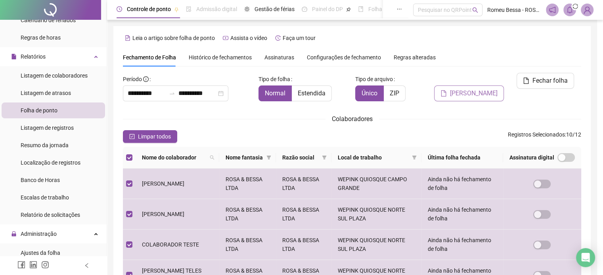
scroll to position [20, 0]
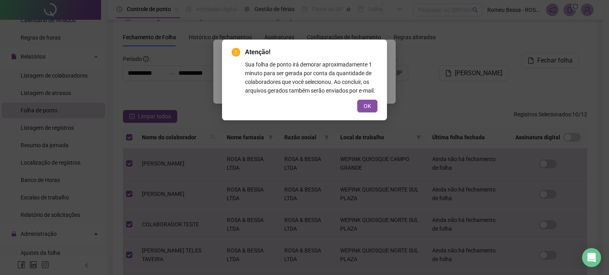
click at [352, 96] on div "Atenção! Sua folha de ponto irá demorar aproximadamente 1 minuto para ser gerad…" at bounding box center [304, 80] width 146 height 65
click at [368, 107] on button "OK" at bounding box center [367, 106] width 20 height 13
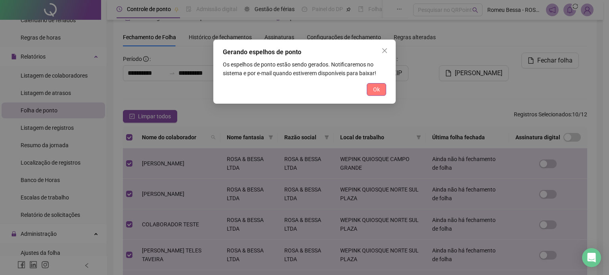
click at [382, 93] on button "Ok" at bounding box center [376, 89] width 19 height 13
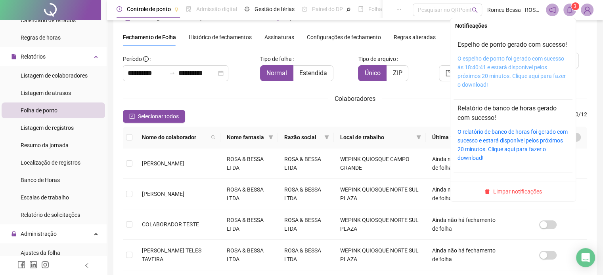
click at [500, 69] on link "O espelho de ponto foi gerado com sucesso às 18:40:41 e estará disponível pelos…" at bounding box center [511, 71] width 108 height 32
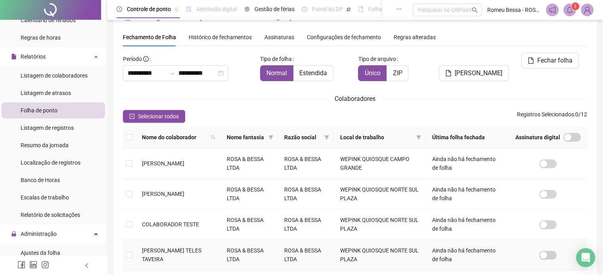
scroll to position [266, 0]
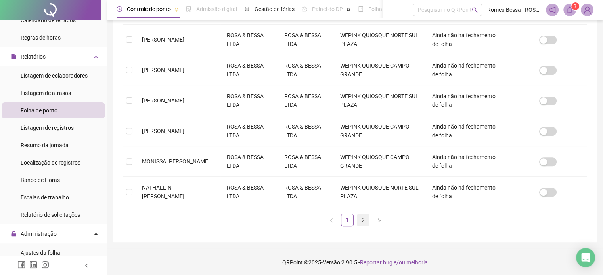
click at [359, 218] on link "2" at bounding box center [363, 220] width 12 height 12
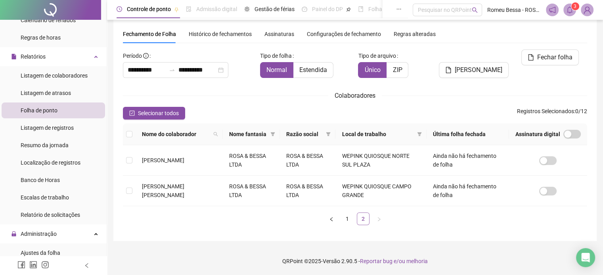
scroll to position [20, 0]
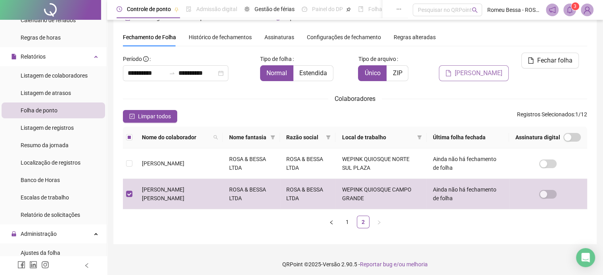
click at [461, 68] on button "[PERSON_NAME]" at bounding box center [474, 73] width 70 height 16
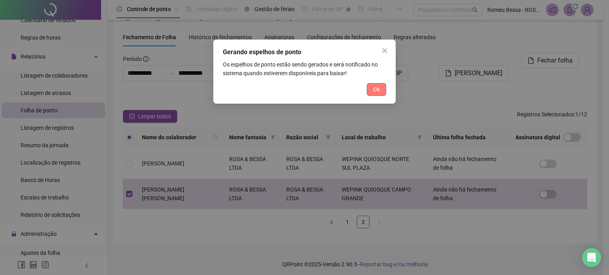
click at [372, 93] on button "Ok" at bounding box center [376, 89] width 19 height 13
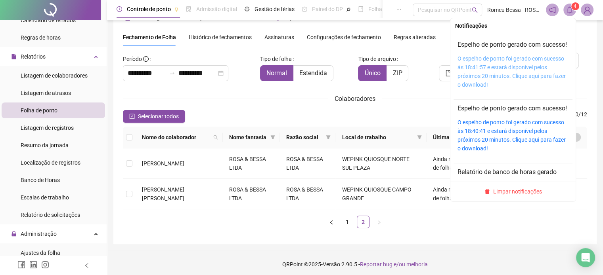
click at [511, 71] on link "O espelho de ponto foi gerado com sucesso às 18:41:57 e estará disponível pelos…" at bounding box center [511, 71] width 108 height 32
